Goal: Task Accomplishment & Management: Complete application form

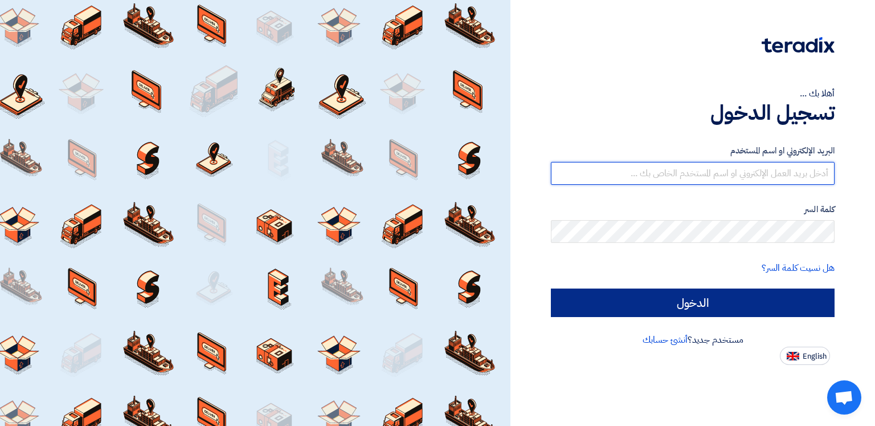
type input "[EMAIL_ADDRESS][DOMAIN_NAME]"
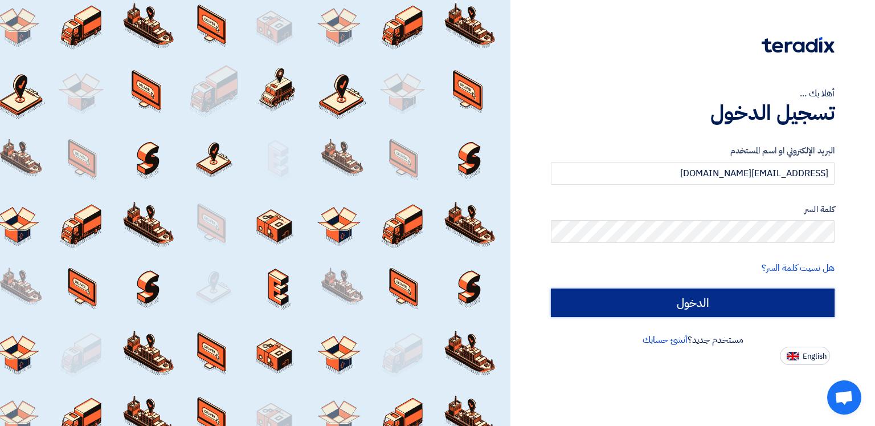
click at [690, 301] on input "الدخول" at bounding box center [693, 302] width 284 height 28
type input "Sign in"
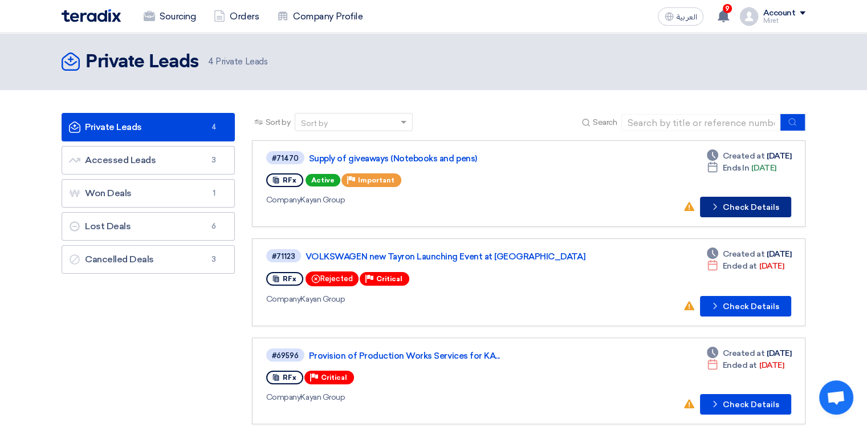
click at [761, 201] on button "Check details Check Details" at bounding box center [745, 207] width 91 height 21
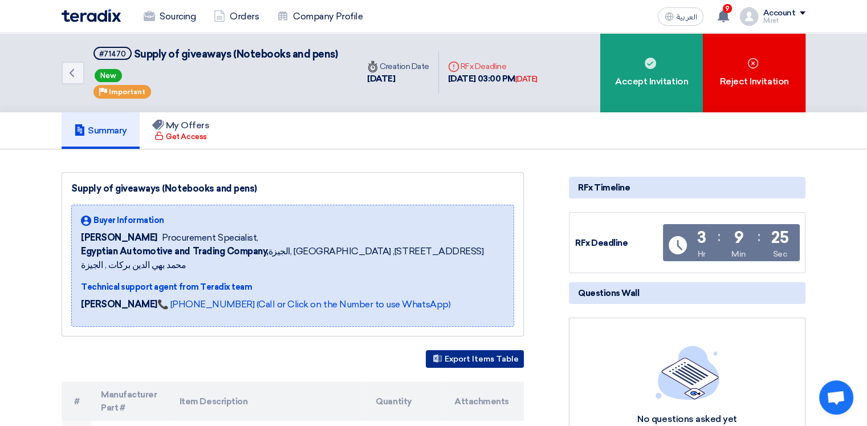
click at [486, 350] on button "Export Items Table" at bounding box center [475, 359] width 98 height 18
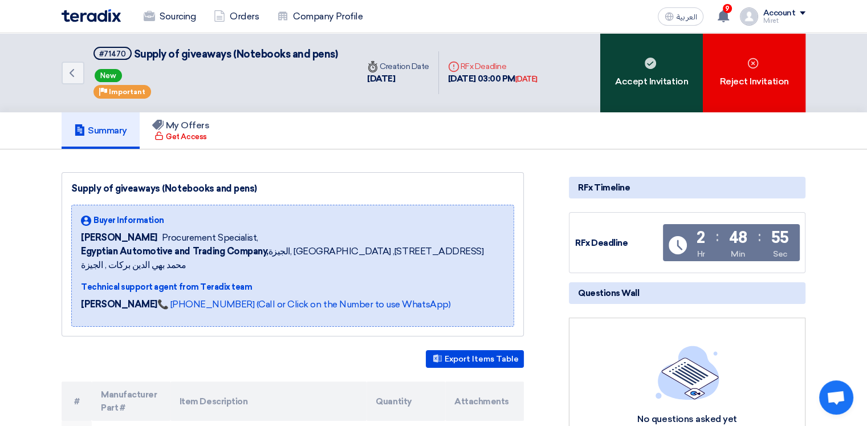
click at [653, 74] on div "Accept Invitation" at bounding box center [651, 72] width 103 height 79
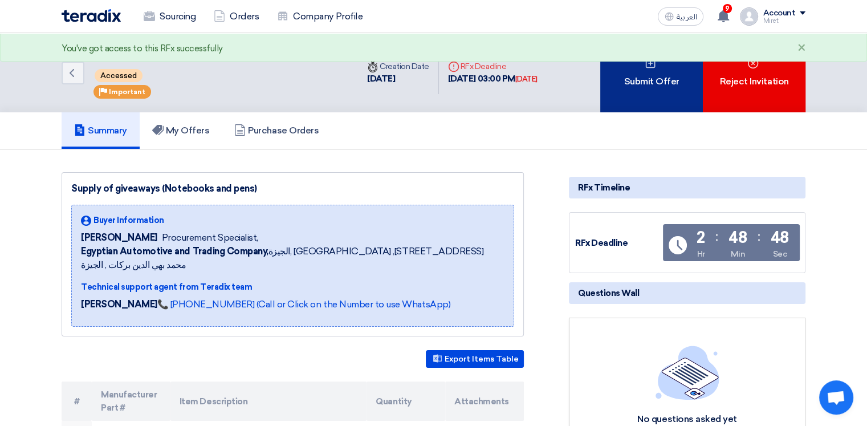
click at [650, 78] on div "Submit Offer" at bounding box center [651, 72] width 103 height 79
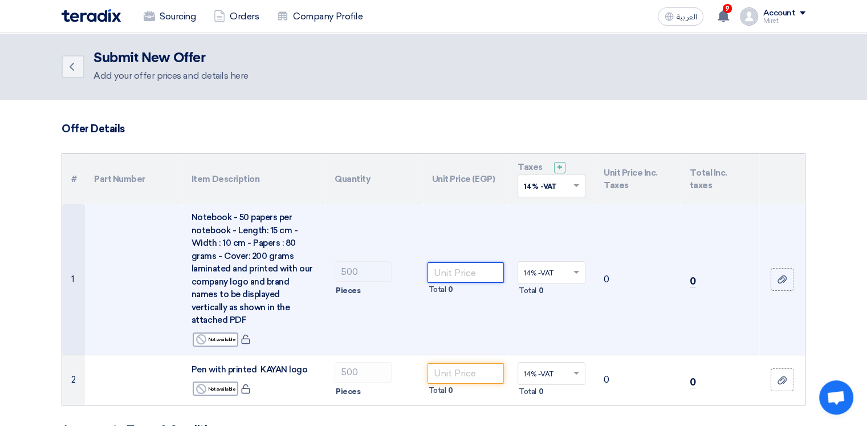
click at [438, 262] on input "number" at bounding box center [465, 272] width 77 height 21
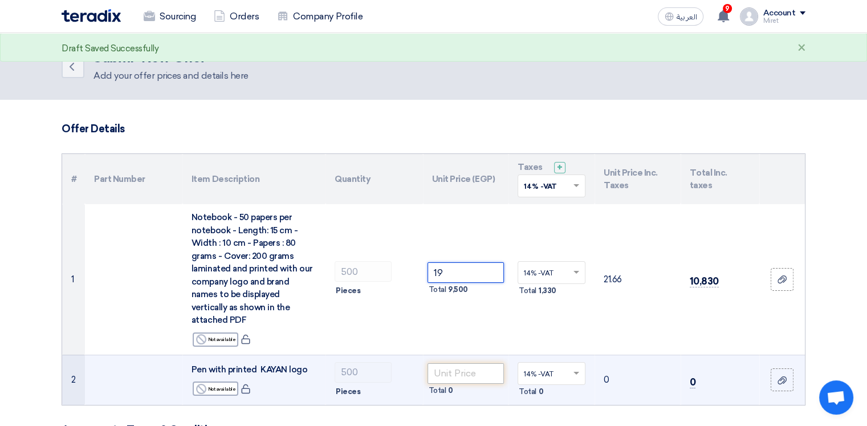
type input "19"
click at [458, 363] on input "number" at bounding box center [465, 373] width 77 height 21
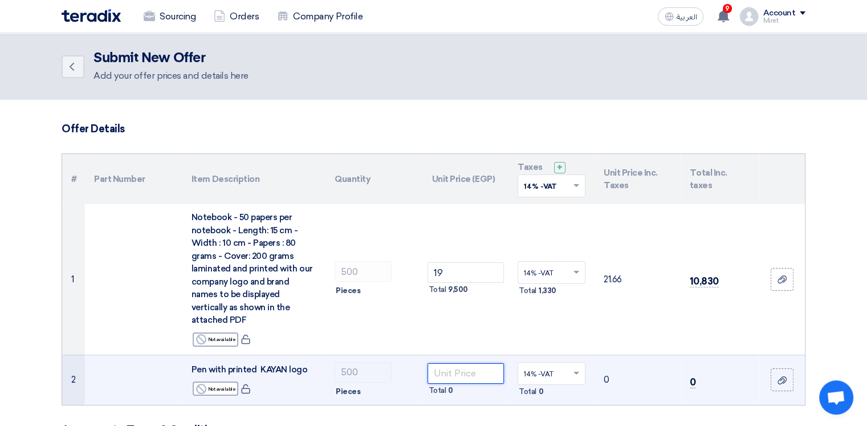
click at [467, 363] on input "number" at bounding box center [465, 373] width 77 height 21
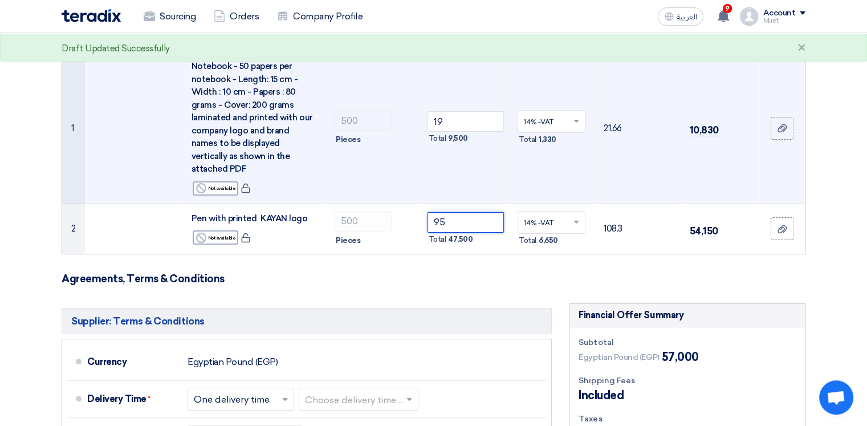
scroll to position [171, 0]
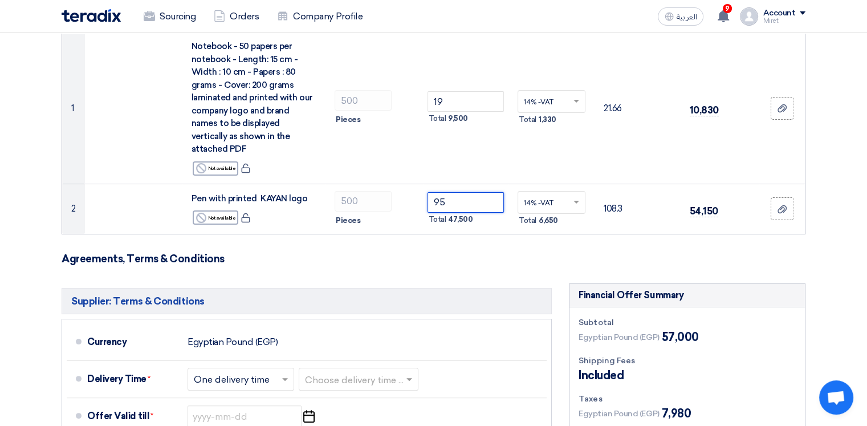
type input "95"
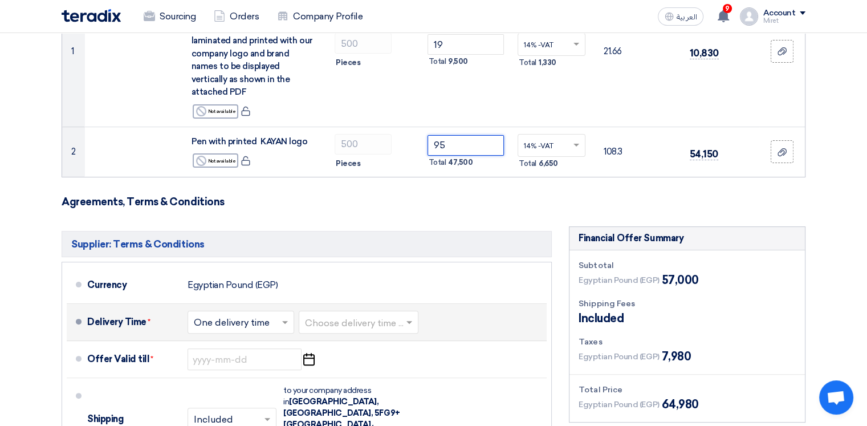
scroll to position [285, 0]
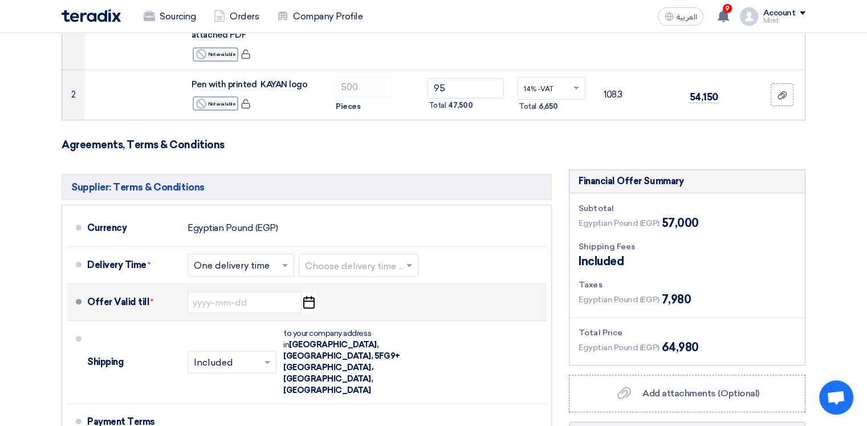
click at [311, 297] on icon "Pick a date" at bounding box center [308, 302] width 15 height 21
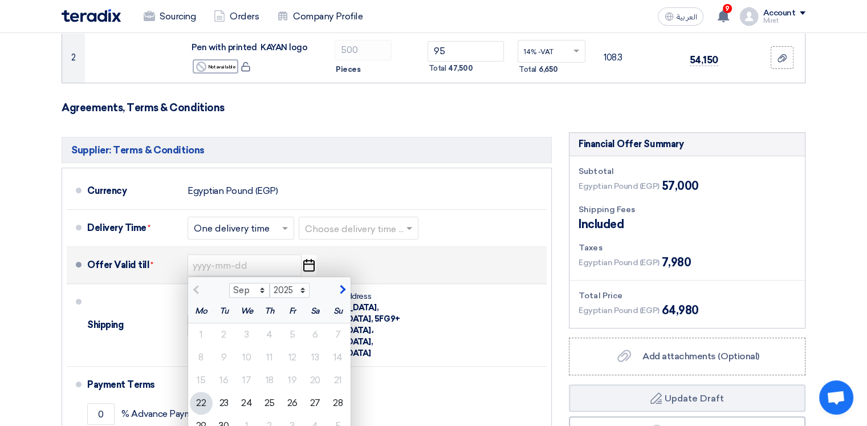
scroll to position [342, 0]
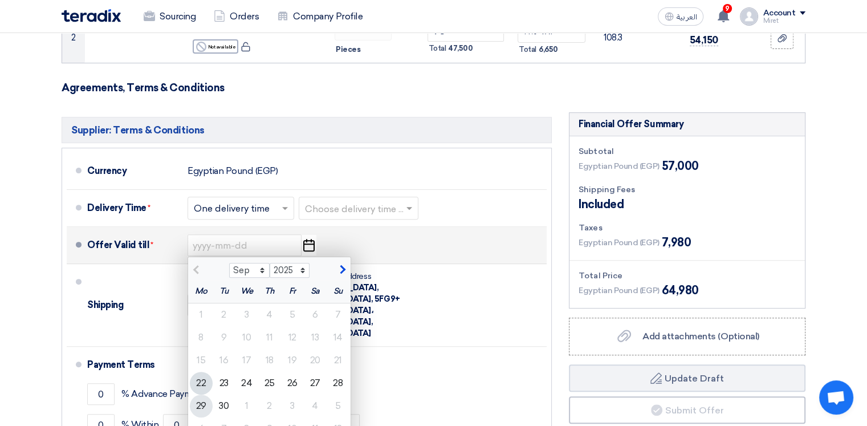
click at [202, 394] on div "29" at bounding box center [201, 405] width 23 height 23
type input "[DATE]"
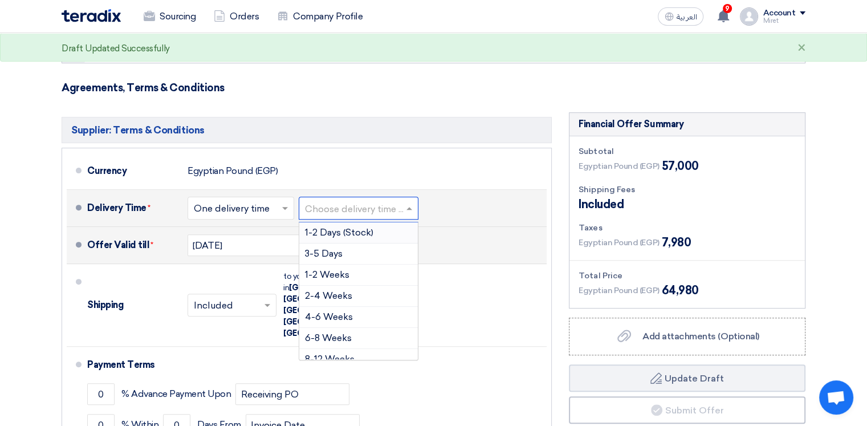
click at [416, 202] on span at bounding box center [410, 207] width 14 height 11
click at [340, 269] on span "1-2 Weeks" at bounding box center [327, 274] width 44 height 11
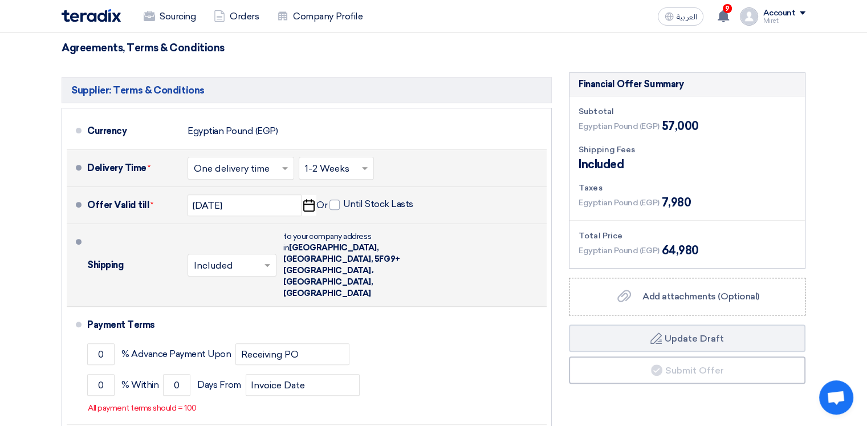
scroll to position [399, 0]
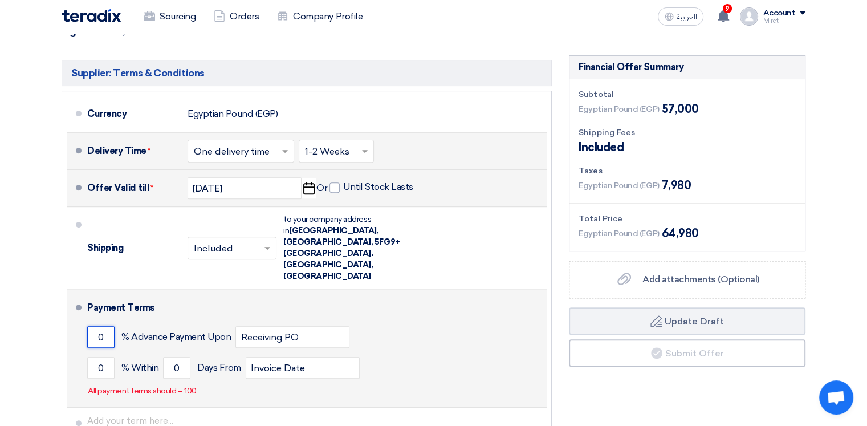
drag, startPoint x: 107, startPoint y: 299, endPoint x: 84, endPoint y: 299, distance: 22.2
click at [85, 299] on li "Payment Terms 0 % Advance Payment Upon Receiving PO 0 % Within 0" at bounding box center [307, 348] width 480 height 118
type input "50"
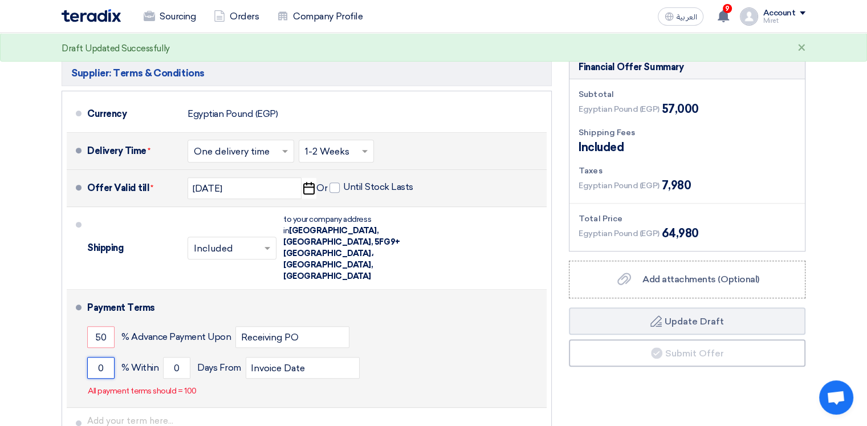
drag, startPoint x: 105, startPoint y: 334, endPoint x: 84, endPoint y: 333, distance: 20.6
click at [84, 333] on li "Payment Terms 50 % Advance Payment Upon Receiving PO 0 % Within 0" at bounding box center [307, 348] width 480 height 118
type input "50"
drag, startPoint x: 181, startPoint y: 332, endPoint x: 169, endPoint y: 332, distance: 12.5
click at [169, 357] on input "0" at bounding box center [176, 368] width 27 height 22
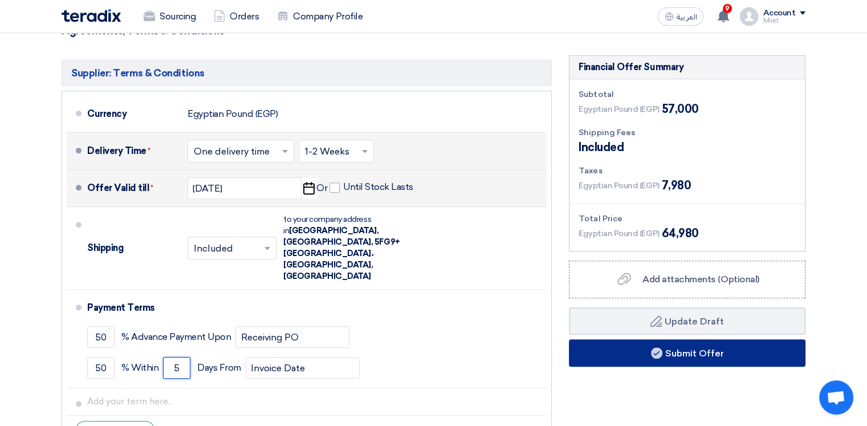
scroll to position [456, 0]
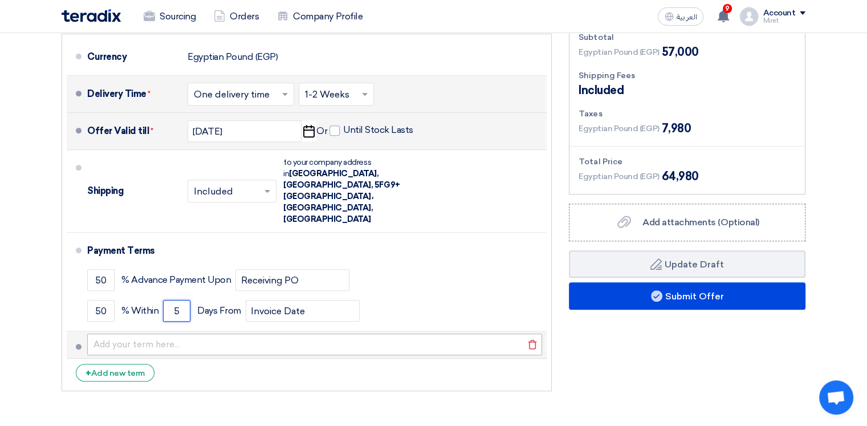
type input "5"
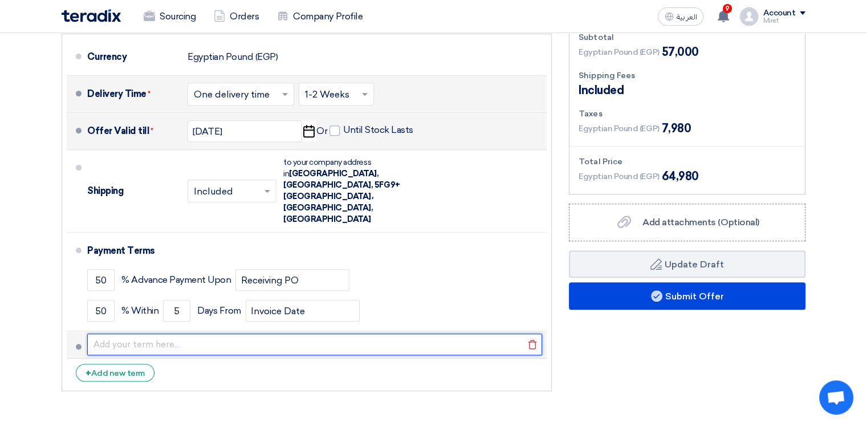
click at [111, 333] on input "text" at bounding box center [314, 344] width 455 height 22
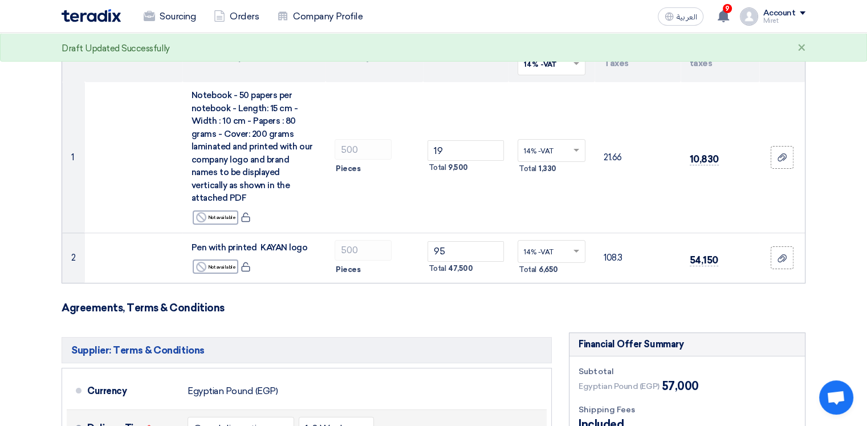
scroll to position [114, 0]
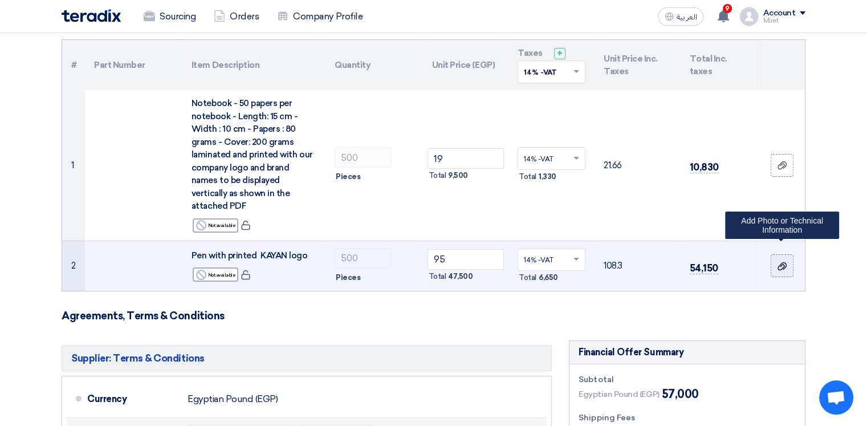
click at [780, 262] on use at bounding box center [781, 266] width 9 height 8
click at [0, 0] on input "file" at bounding box center [0, 0] width 0 height 0
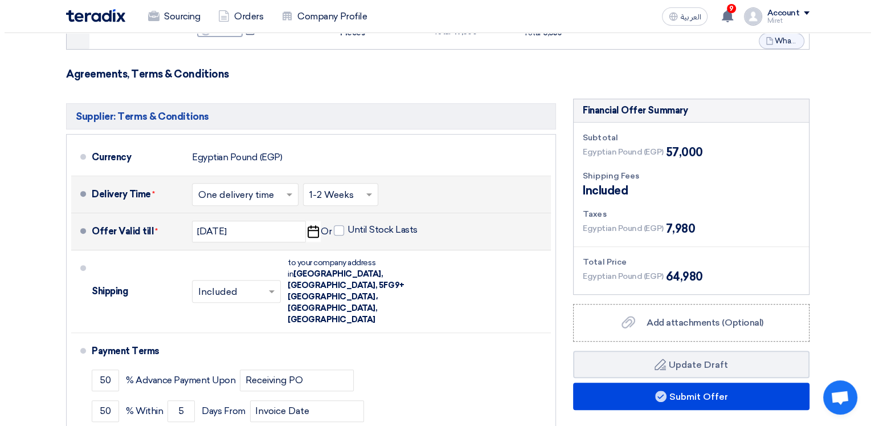
scroll to position [399, 0]
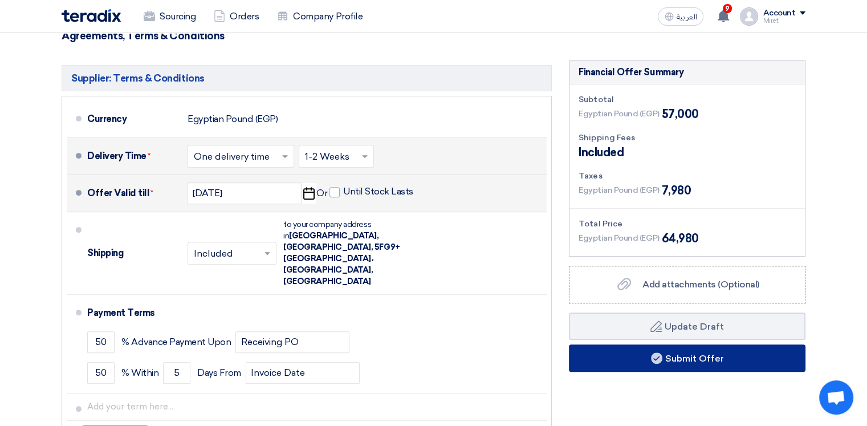
click at [672, 344] on button "Submit Offer" at bounding box center [687, 357] width 236 height 27
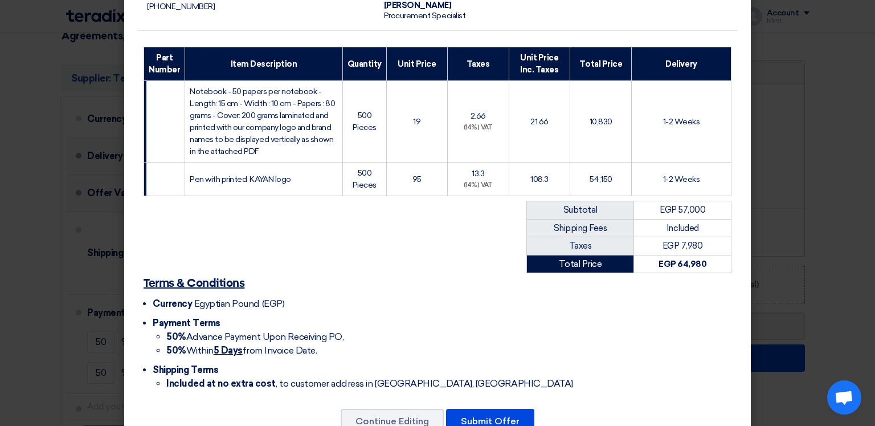
scroll to position [165, 0]
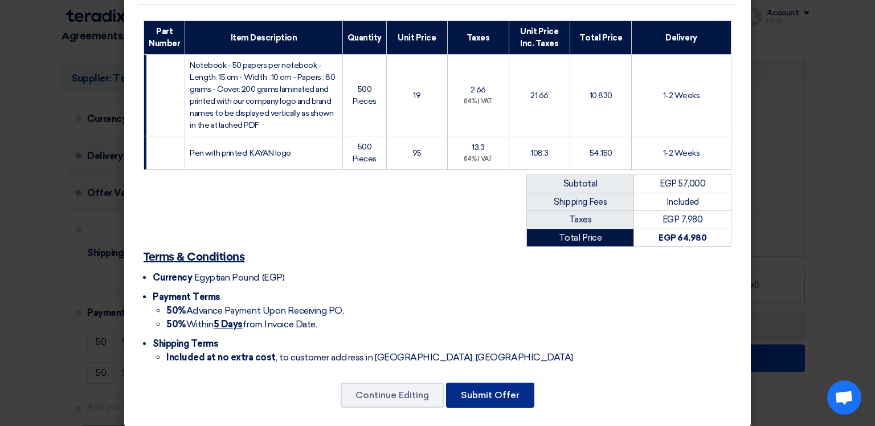
click at [488, 382] on button "Submit Offer" at bounding box center [490, 394] width 88 height 25
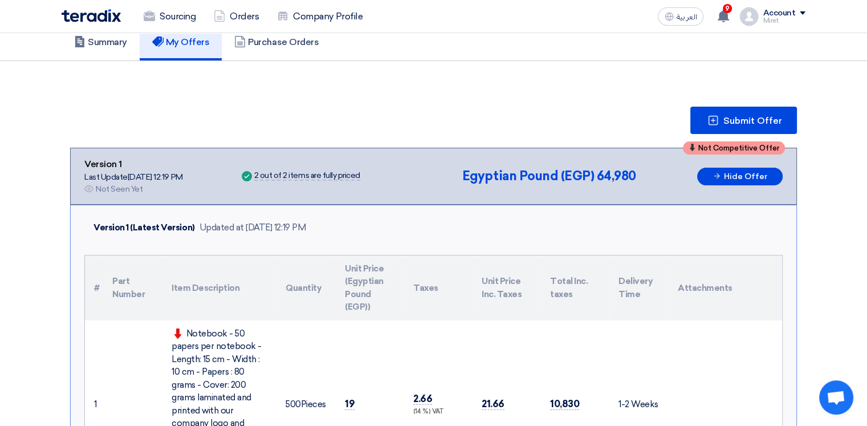
scroll to position [798, 0]
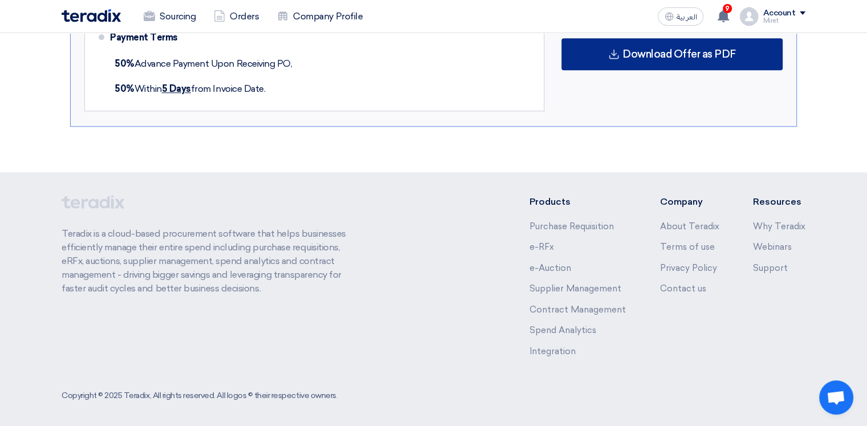
click at [741, 52] on div "Download Offer as PDF" at bounding box center [671, 54] width 221 height 32
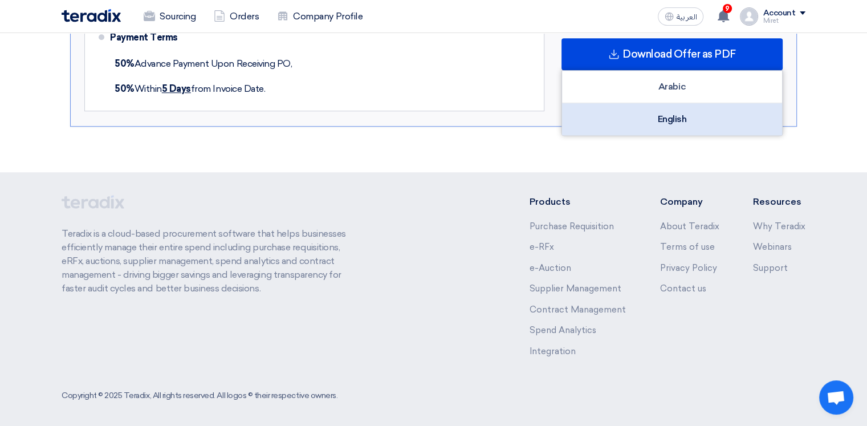
click at [707, 108] on div "English" at bounding box center [672, 119] width 220 height 32
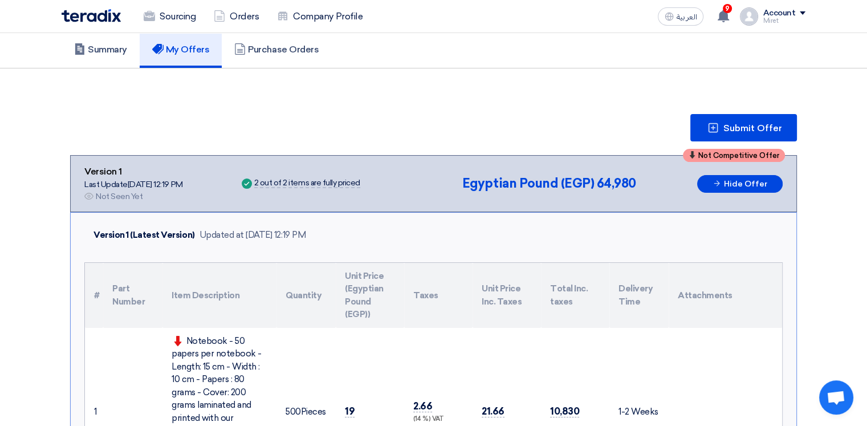
scroll to position [1, 0]
